Goal: Communication & Community: Answer question/provide support

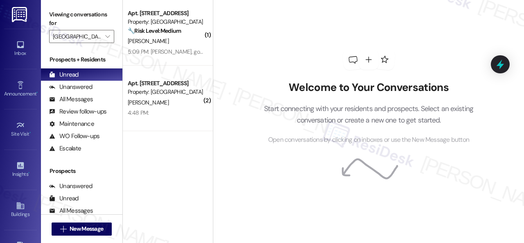
click at [180, 41] on div "[PERSON_NAME]" at bounding box center [165, 41] width 77 height 10
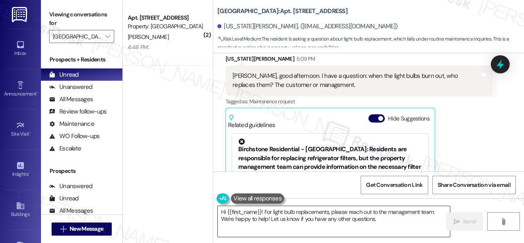
scroll to position [584, 0]
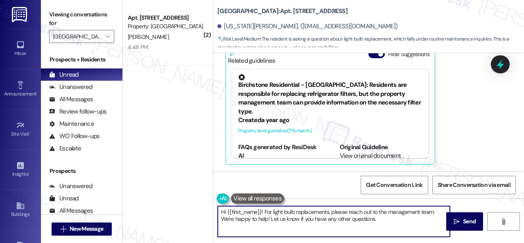
drag, startPoint x: 219, startPoint y: 212, endPoint x: 386, endPoint y: 234, distance: 167.9
click at [389, 234] on textarea "Hi {{first_name}}! For light bulb replacements, please reach out to the managem…" at bounding box center [334, 221] width 232 height 31
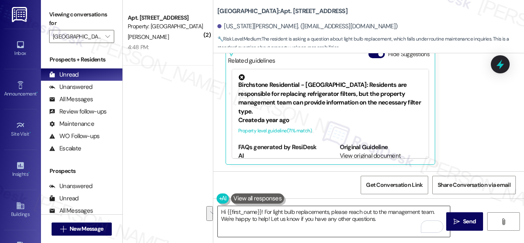
click at [387, 221] on textarea "Hi {{first_name}}! For light bulb replacements, please reach out to the managem…" at bounding box center [334, 221] width 232 height 31
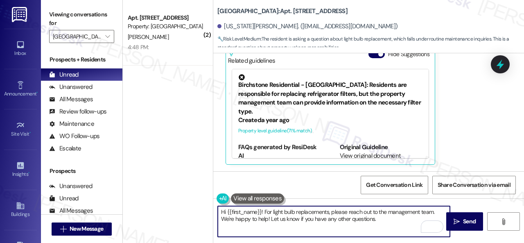
drag, startPoint x: 385, startPoint y: 220, endPoint x: 88, endPoint y: 173, distance: 300.0
click at [104, 180] on div "Viewing conversations for [GEOGRAPHIC_DATA] Central  Prospects + Residents Unr…" at bounding box center [282, 121] width 483 height 243
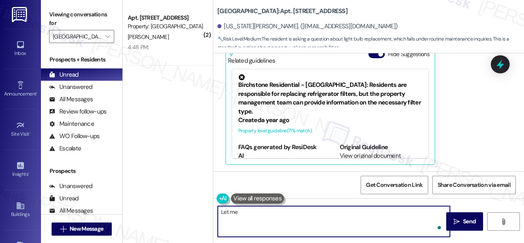
paste textarea "forward your inquiry to the site team and get back to you as soon as I receive …"
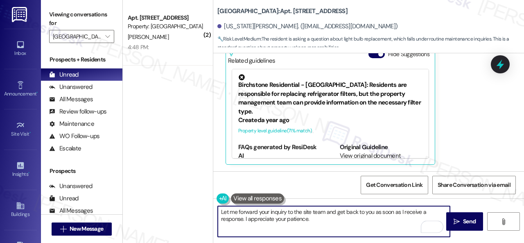
click at [270, 210] on textarea "Let me forward your inquiry to the site team and get back to you as soon as I r…" at bounding box center [334, 221] width 232 height 31
drag, startPoint x: 269, startPoint y: 213, endPoint x: 324, endPoint y: 214, distance: 54.4
click at [324, 214] on textarea "Let me forward your light bulb replacement inquiry to the site team and get bac…" at bounding box center [334, 221] width 232 height 31
click at [380, 231] on textarea "Let me forward your light bulb replacement inquiry to the site team and get bac…" at bounding box center [334, 221] width 232 height 31
type textarea "Let me forward your light bulb replacement inquiry to the site team and get bac…"
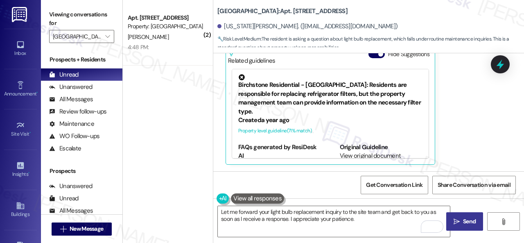
click at [463, 221] on span "Send" at bounding box center [469, 221] width 13 height 9
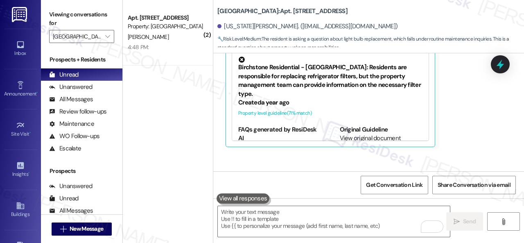
scroll to position [583, 0]
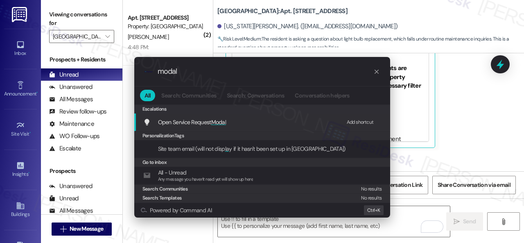
click at [352, 123] on div "Add shortcut" at bounding box center [359, 122] width 27 height 9
drag, startPoint x: 188, startPoint y: 72, endPoint x: 78, endPoint y: 67, distance: 110.1
click at [105, 71] on div ".cls-1{fill:#0a055f;}.cls-2{fill:#0cc4c4;} resideskLogoBlueOrange modal All Sea…" at bounding box center [262, 121] width 524 height 243
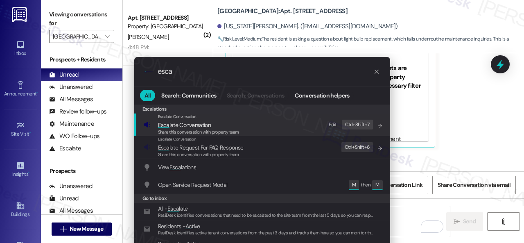
type input "esca"
click at [334, 125] on div "Edit" at bounding box center [332, 124] width 8 height 9
click at [173, 126] on span "Esca late Conversation" at bounding box center [184, 124] width 53 height 7
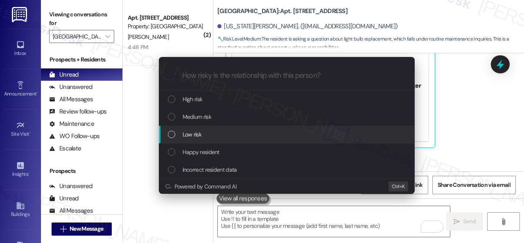
click at [188, 135] on span "Low risk" at bounding box center [191, 134] width 19 height 9
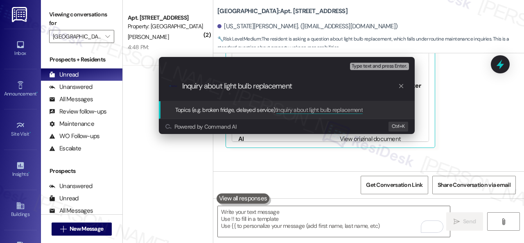
type input "Inquiry about light bulb replacement."
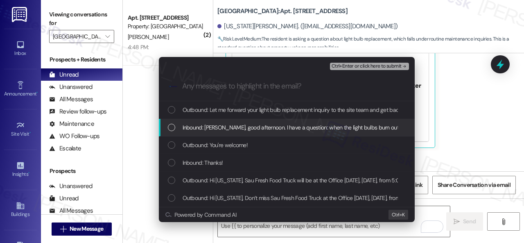
click at [232, 125] on span "Inbound: [PERSON_NAME], good afternoon. I have a question: when the light bulbs…" at bounding box center [353, 127] width 342 height 9
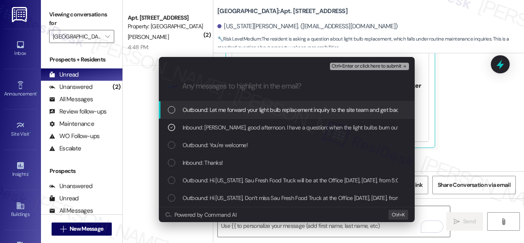
click at [365, 65] on span "Ctrl+Enter or click here to submit" at bounding box center [366, 66] width 70 height 6
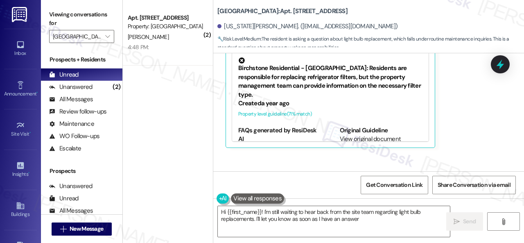
type textarea "Hi {{first_name}}! I'm still waiting to hear back from the site team regarding …"
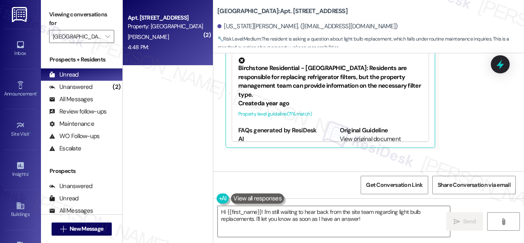
click at [175, 52] on div "4:48 PM: 4:48 PM:" at bounding box center [165, 47] width 77 height 10
type textarea "Fetching suggested responses. Please feel free to read through the conversation…"
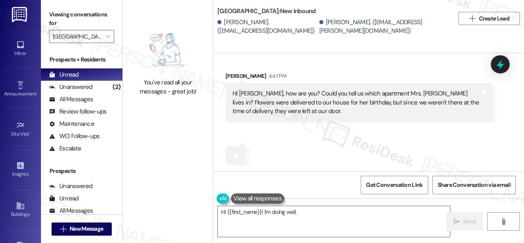
scroll to position [10788, 0]
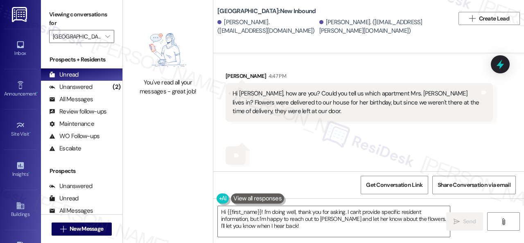
click at [283, 141] on div "Received via SMS [PERSON_NAME] 4:47 PM Hi [PERSON_NAME], how are you? Could you…" at bounding box center [368, 111] width 310 height 117
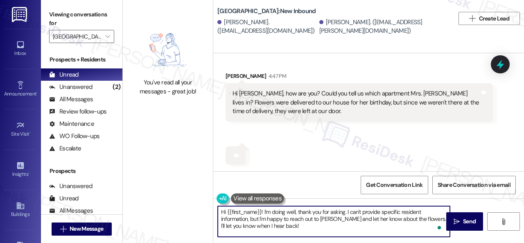
drag, startPoint x: 226, startPoint y: 213, endPoint x: 261, endPoint y: 211, distance: 34.4
click at [261, 211] on textarea "Hi {{first_name}}! I'm doing well, thank you for asking. I can't provide specif…" at bounding box center [334, 221] width 232 height 31
drag, startPoint x: 248, startPoint y: 212, endPoint x: 398, endPoint y: 216, distance: 150.2
click at [398, 216] on textarea "Hi [PERSON_NAME]! I'm doing well, thank you for asking. I can't provide specifi…" at bounding box center [334, 221] width 232 height 31
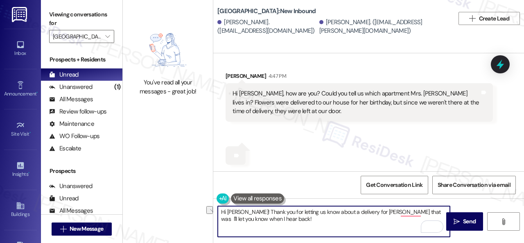
drag, startPoint x: 334, startPoint y: 210, endPoint x: 357, endPoint y: 209, distance: 22.6
click at [357, 209] on textarea "Hi [PERSON_NAME]! Thank you for letting us know about a delivery for [PERSON_NA…" at bounding box center [334, 221] width 232 height 31
click at [416, 213] on textarea "Hi [PERSON_NAME]! Thank you for letting us know about the flowers for [PERSON_N…" at bounding box center [334, 221] width 232 height 31
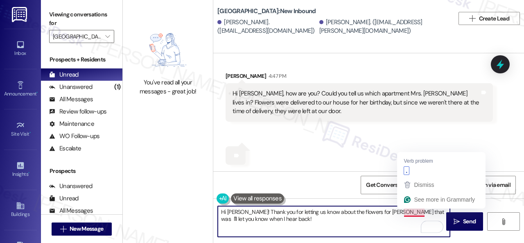
click at [416, 213] on textarea "Hi [PERSON_NAME]! Thank you for letting us know about the flowers for [PERSON_N…" at bounding box center [334, 221] width 232 height 31
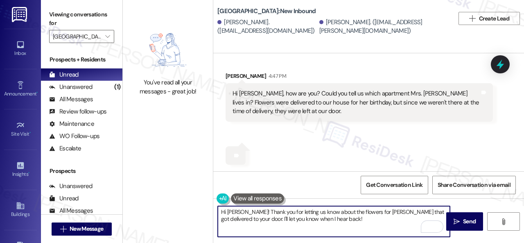
click at [399, 140] on div "Received via SMS [PERSON_NAME] 4:47 PM Hi [PERSON_NAME], how are you? Could you…" at bounding box center [368, 111] width 310 height 117
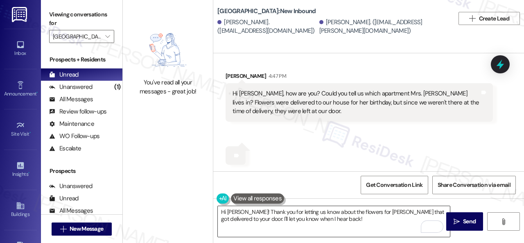
click at [277, 218] on textarea "Hi [PERSON_NAME]! Thank you for letting us know about the flowers for [PERSON_N…" at bounding box center [334, 221] width 232 height 31
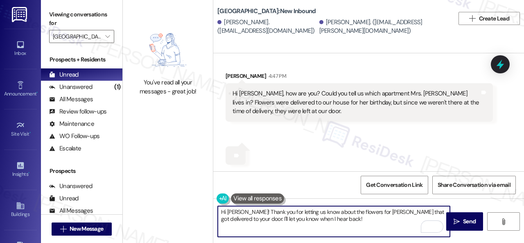
click at [280, 216] on textarea "Hi [PERSON_NAME]! Thank you for letting us know about the flowers for [PERSON_N…" at bounding box center [334, 221] width 232 height 31
click at [420, 217] on textarea "Hi [PERSON_NAME]! Thank you for letting us know about the flowers for [PERSON_N…" at bounding box center [334, 221] width 232 height 31
type textarea "Hi [PERSON_NAME]! Thank you for letting us know about the flowers for [PERSON_N…"
click at [463, 220] on span "Send" at bounding box center [469, 221] width 13 height 9
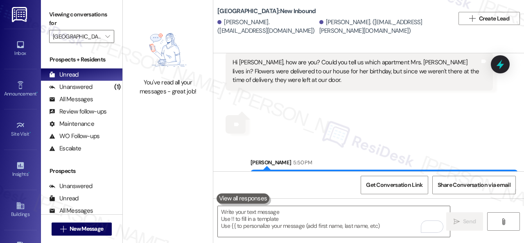
scroll to position [10787, 0]
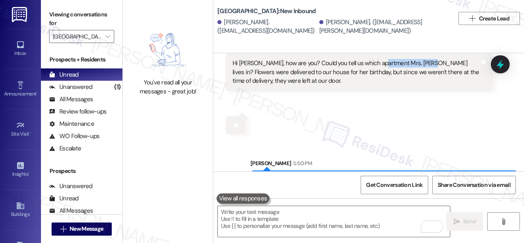
drag, startPoint x: 379, startPoint y: 94, endPoint x: 429, endPoint y: 91, distance: 49.6
click at [429, 85] on div "Hi [PERSON_NAME], how are you? Could you tell us which apartment Mrs. [PERSON_N…" at bounding box center [355, 72] width 247 height 26
copy div "Mrs. [PERSON_NAME]"
click at [398, 140] on div "Received via SMS [PERSON_NAME] 4:47 PM Hi [PERSON_NAME], how are you? Could you…" at bounding box center [368, 81] width 310 height 117
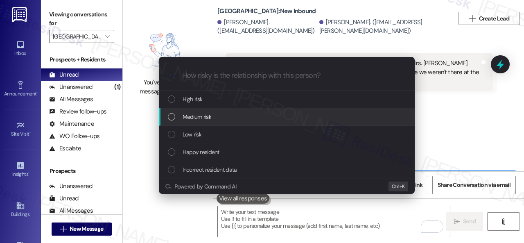
click at [189, 116] on span "Medium risk" at bounding box center [196, 116] width 29 height 9
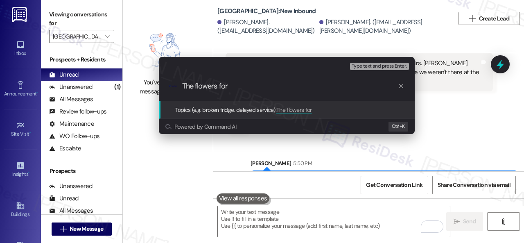
paste input "Mrs. [PERSON_NAME]"
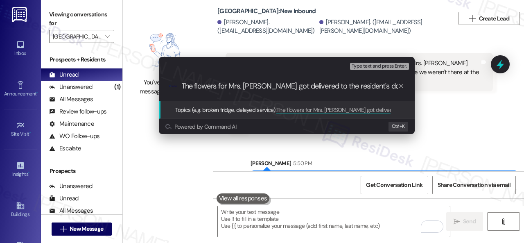
type input "The flowers for Mrs. [PERSON_NAME] got delivered to the resident's door."
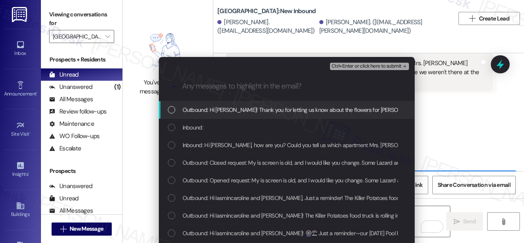
scroll to position [0, 0]
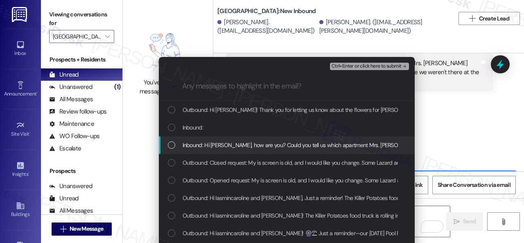
click at [196, 145] on span "Inbound: Hi [PERSON_NAME], how are you? Could you tell us which apartment Mrs. …" at bounding box center [464, 144] width 564 height 9
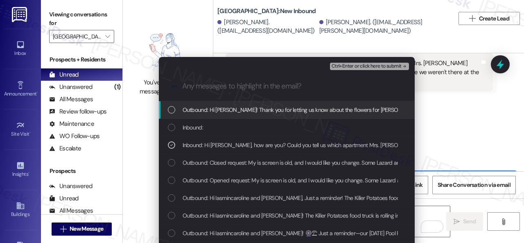
click at [349, 67] on span "Ctrl+Enter or click here to submit" at bounding box center [366, 66] width 70 height 6
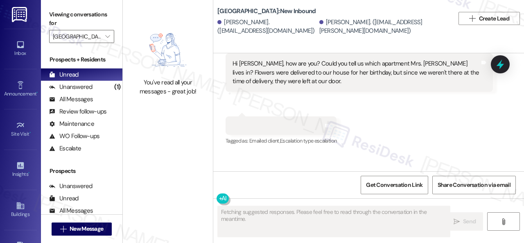
scroll to position [10800, 0]
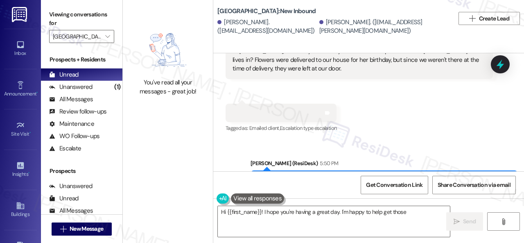
type textarea "Hi {{first_name}}! I hope you're having a great day. I'm happy to help get those"
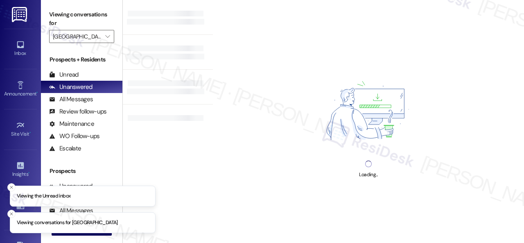
type input "[GEOGRAPHIC_DATA]"
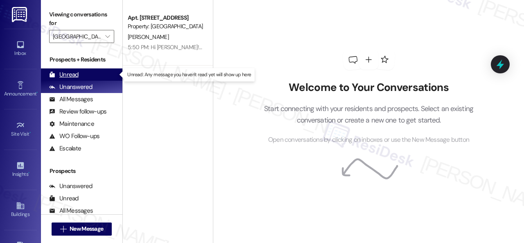
click at [65, 75] on div "Unread" at bounding box center [63, 74] width 29 height 9
